Goal: Task Accomplishment & Management: Manage account settings

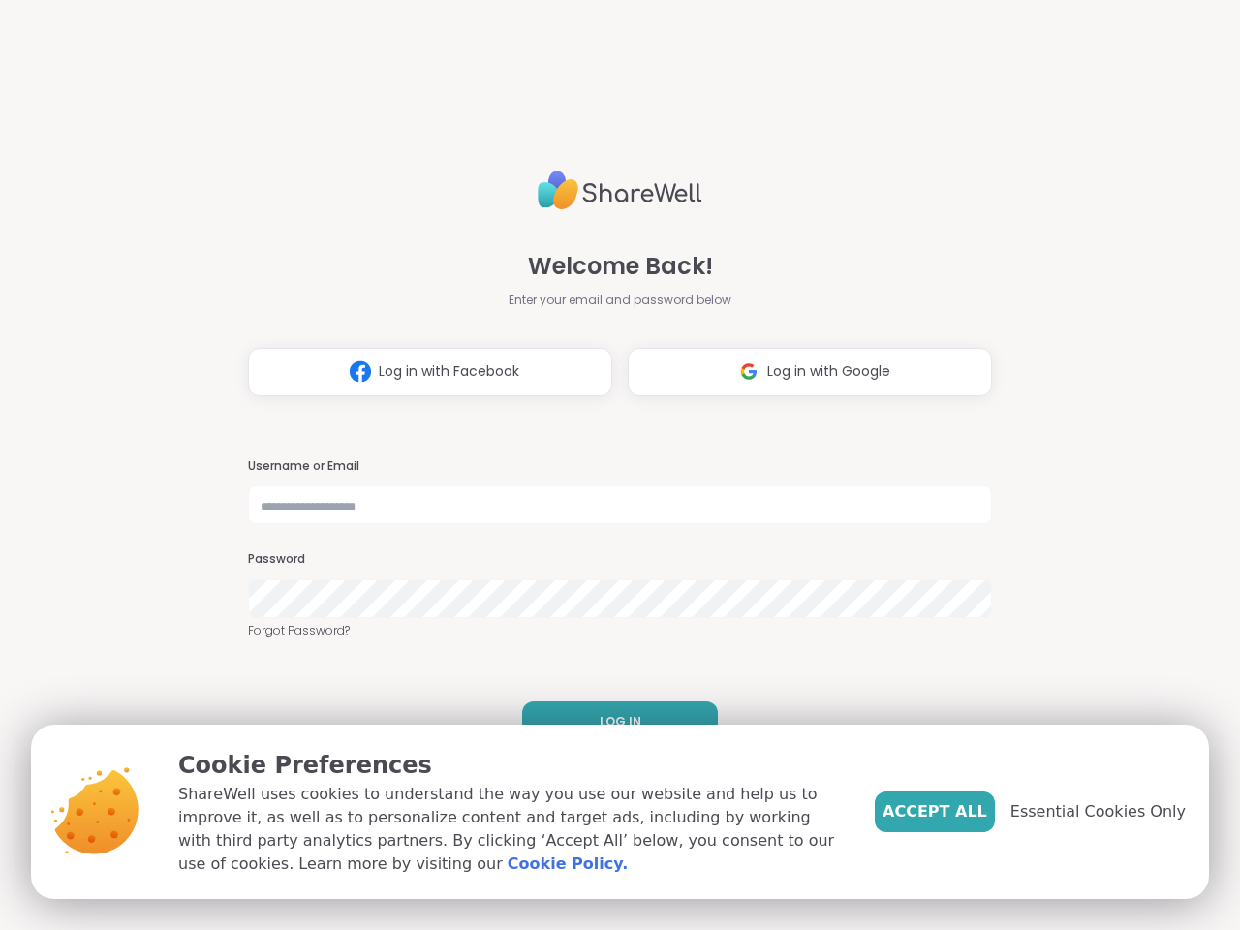
click at [611, 465] on h3 "Username or Email" at bounding box center [620, 466] width 744 height 16
click at [422, 372] on span "Log in with Facebook" at bounding box center [449, 371] width 140 height 20
click at [802, 372] on span "Log in with Google" at bounding box center [828, 371] width 123 height 20
click at [612, 722] on span "LOG IN" at bounding box center [621, 721] width 42 height 17
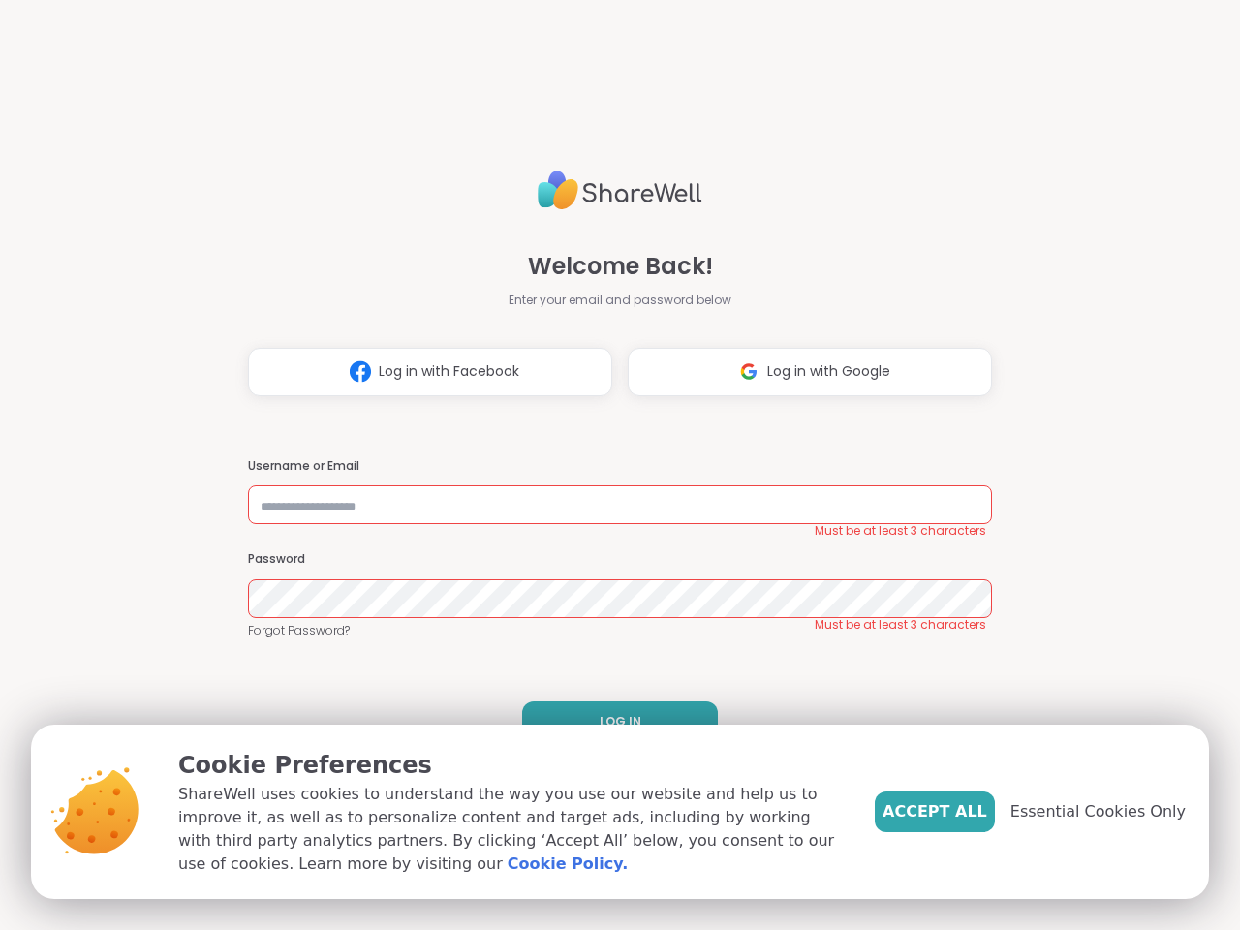
click at [967, 812] on span "Accept All" at bounding box center [935, 811] width 105 height 23
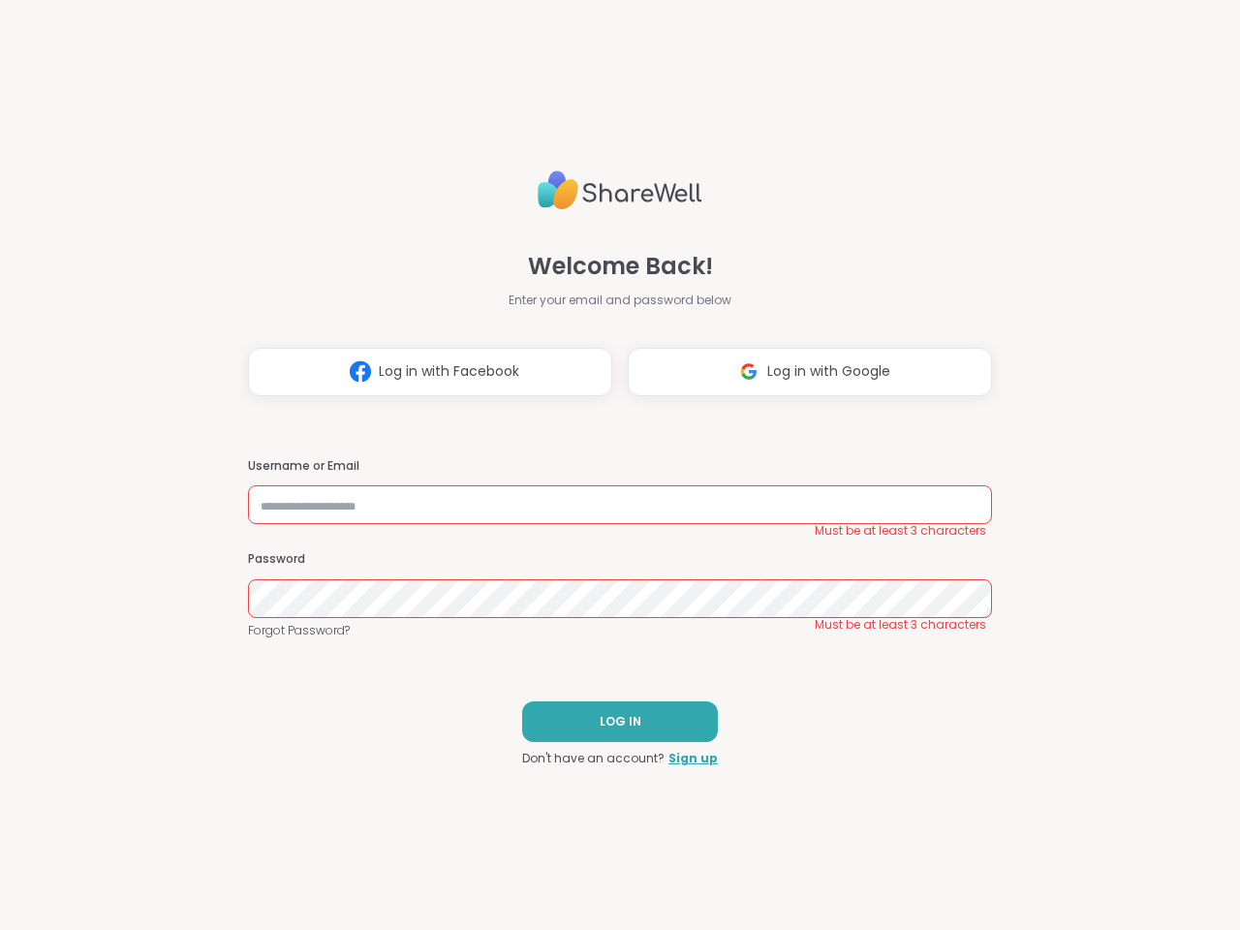
click at [1109, 812] on div "Welcome Back! Enter your email and password below Log in with Facebook Log in w…" at bounding box center [620, 465] width 1240 height 930
